Goal: Task Accomplishment & Management: Manage account settings

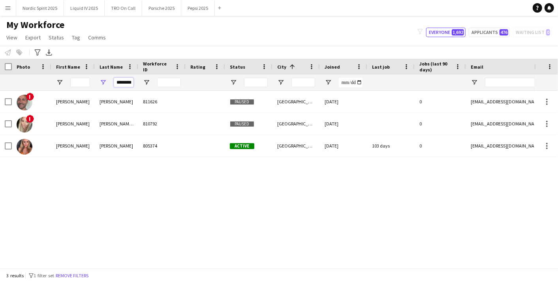
scroll to position [0, 6]
drag, startPoint x: 120, startPoint y: 83, endPoint x: 161, endPoint y: 78, distance: 41.0
click at [161, 78] on div "********" at bounding box center [428, 83] width 856 height 16
type input "*"
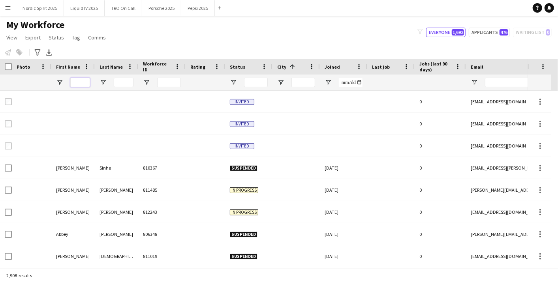
click at [81, 81] on input "First Name Filter Input" at bounding box center [80, 82] width 20 height 9
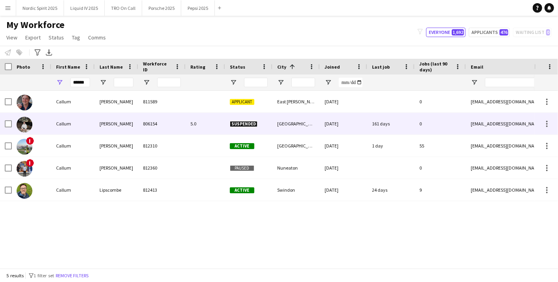
click at [102, 120] on div "[PERSON_NAME]" at bounding box center [116, 124] width 43 height 22
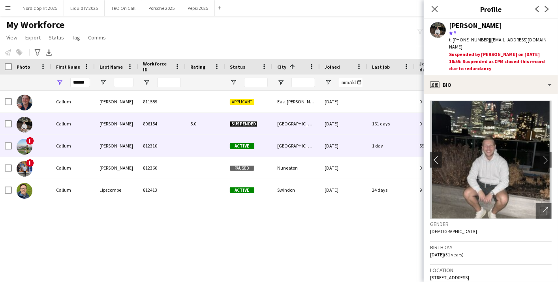
click at [104, 147] on div "[PERSON_NAME]" at bounding box center [116, 146] width 43 height 22
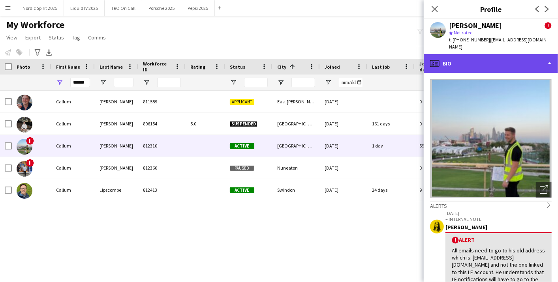
click at [546, 55] on div "profile Bio" at bounding box center [491, 63] width 134 height 19
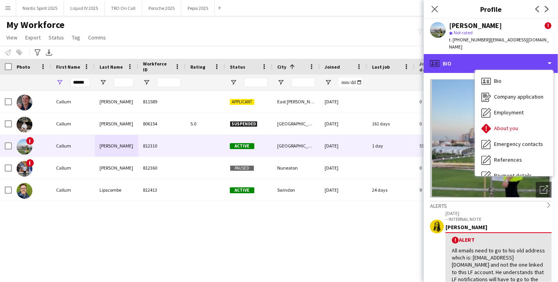
scroll to position [105, 0]
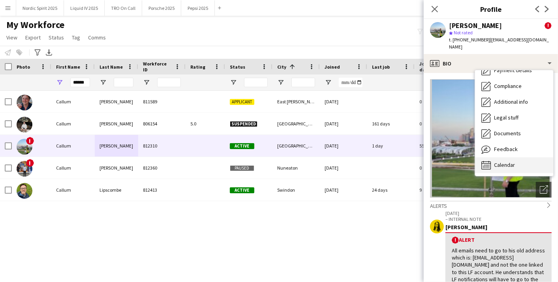
click at [533, 161] on div "Calendar Calendar" at bounding box center [514, 166] width 78 height 16
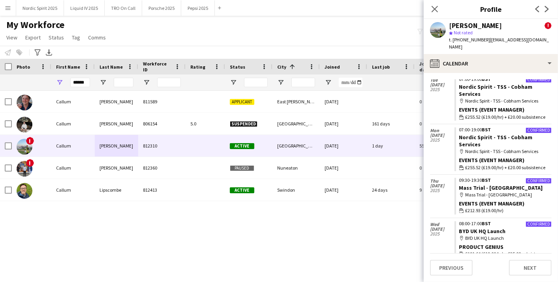
scroll to position [526, 0]
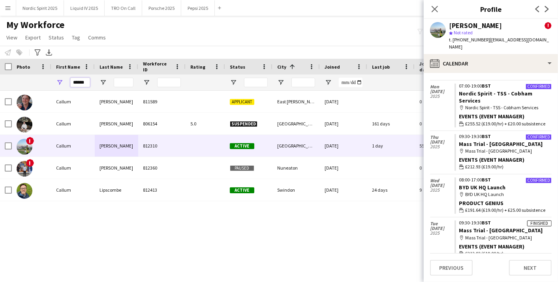
click at [84, 83] on input "******" at bounding box center [80, 82] width 20 height 9
drag, startPoint x: 87, startPoint y: 82, endPoint x: -2, endPoint y: 82, distance: 88.9
click at [0, 82] on html "Menu Boards Boards Boards All jobs Status Workforce Workforce My Workforce Recr…" at bounding box center [279, 141] width 558 height 282
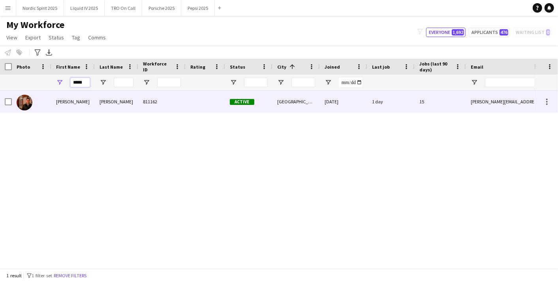
type input "*****"
click at [30, 97] on div at bounding box center [25, 102] width 16 height 22
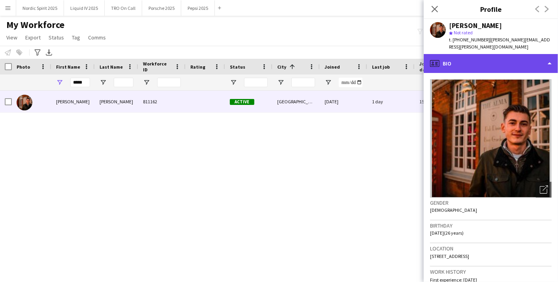
click at [548, 68] on div "profile Bio" at bounding box center [491, 63] width 134 height 19
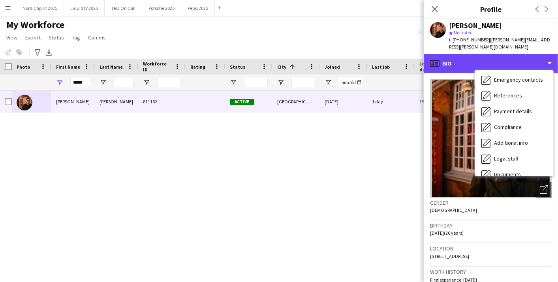
scroll to position [105, 0]
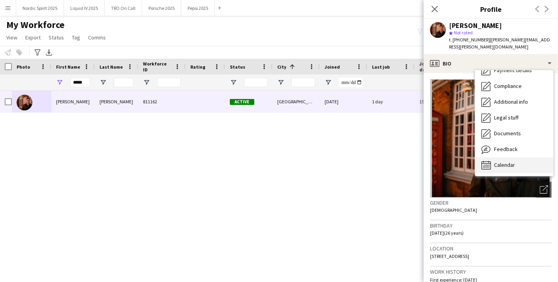
click at [521, 170] on div "Calendar Calendar" at bounding box center [514, 166] width 78 height 16
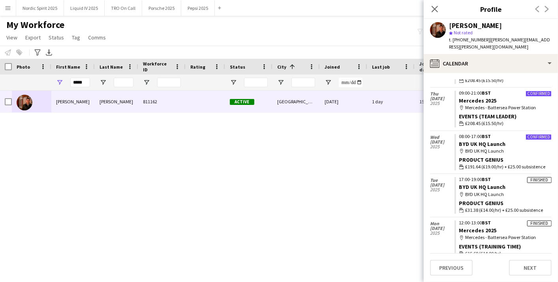
scroll to position [570, 0]
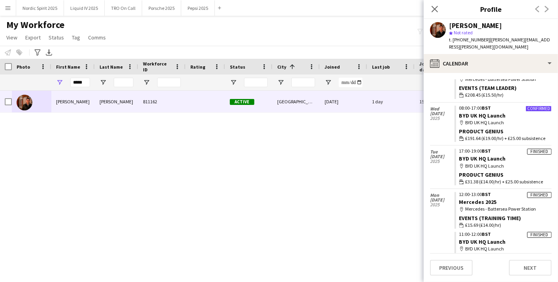
click at [508, 173] on div "Product Genius" at bounding box center [505, 174] width 92 height 7
click at [9, 3] on button "Menu" at bounding box center [8, 8] width 16 height 16
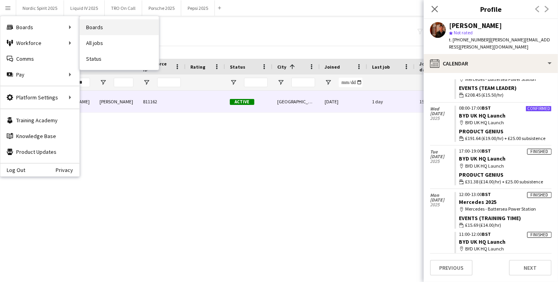
click at [86, 30] on link "Boards" at bounding box center [119, 27] width 79 height 16
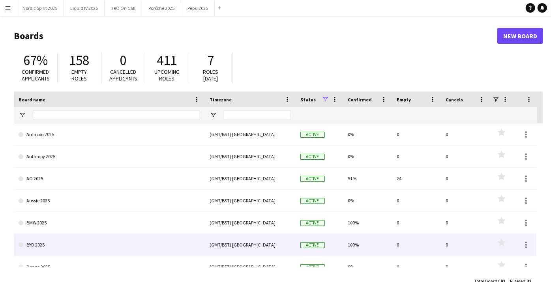
click at [103, 246] on link "BYD 2025" at bounding box center [110, 245] width 182 height 22
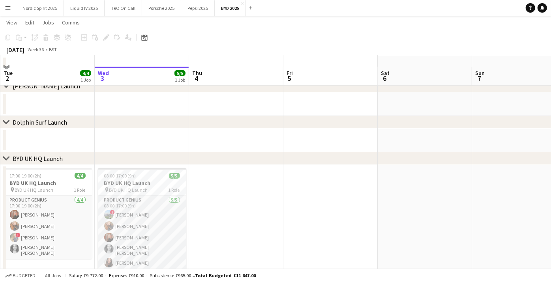
scroll to position [44, 0]
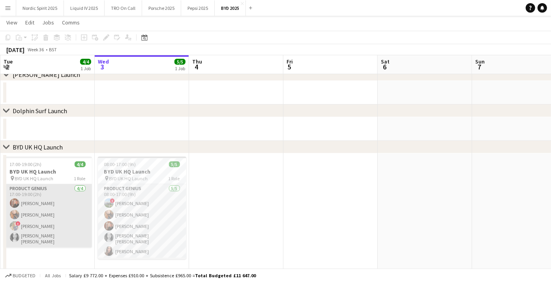
click at [47, 188] on app-card-role "Product Genius [DATE] 17:00-19:00 (2h) [PERSON_NAME] [PERSON_NAME] ! [PERSON_NA…" at bounding box center [48, 216] width 88 height 64
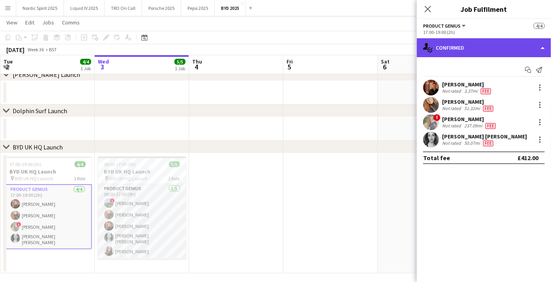
click at [544, 40] on div "single-neutral-actions-check-2 Confirmed" at bounding box center [484, 47] width 134 height 19
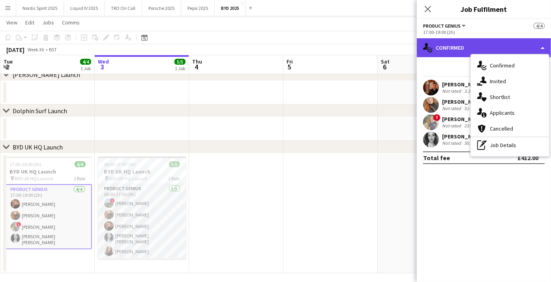
click at [544, 40] on div "single-neutral-actions-check-2 Confirmed" at bounding box center [484, 47] width 134 height 19
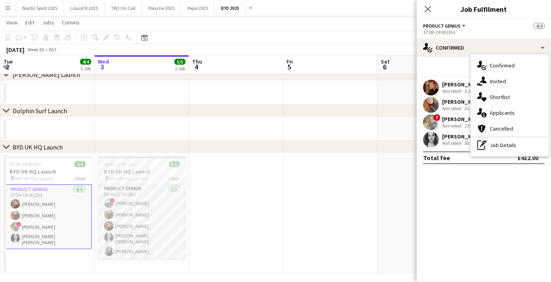
click at [491, 27] on div "Product Genius All roles Product Genius 4/4" at bounding box center [484, 25] width 122 height 7
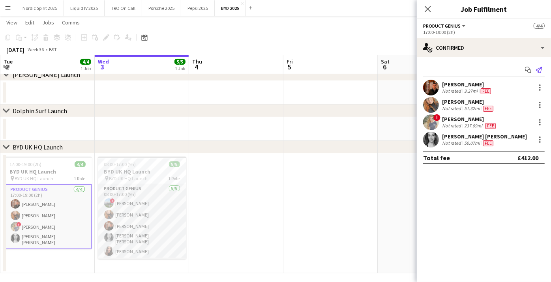
click at [543, 68] on icon "Send notification" at bounding box center [539, 70] width 6 height 6
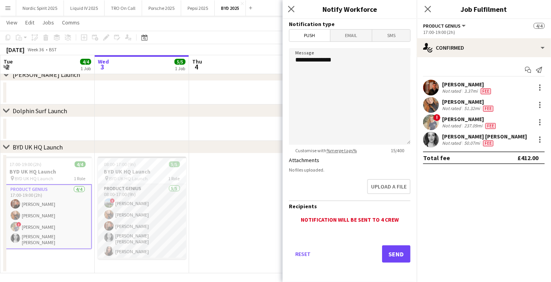
click at [254, 230] on app-date-cell at bounding box center [236, 214] width 94 height 120
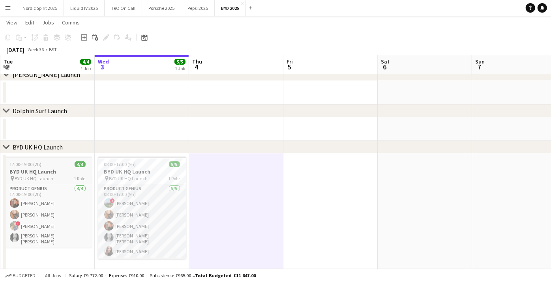
click at [53, 171] on h3 "BYD UK HQ Launch" at bounding box center [48, 171] width 88 height 7
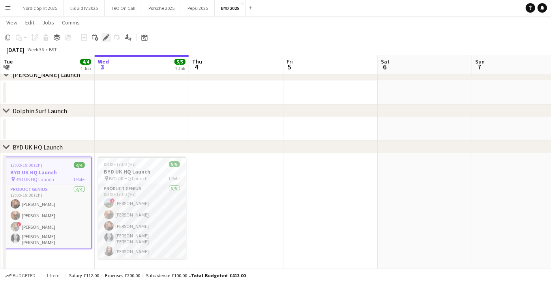
click at [104, 38] on icon "Edit" at bounding box center [106, 37] width 6 height 6
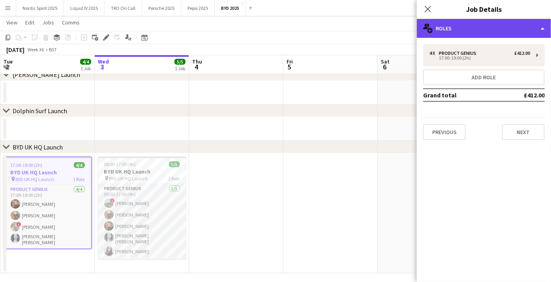
click at [534, 26] on div "multiple-users-add Roles" at bounding box center [484, 28] width 134 height 19
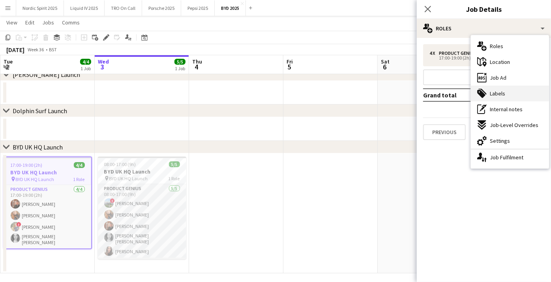
click at [520, 91] on div "tags-double Labels" at bounding box center [510, 94] width 78 height 16
